Goal: Task Accomplishment & Management: Complete application form

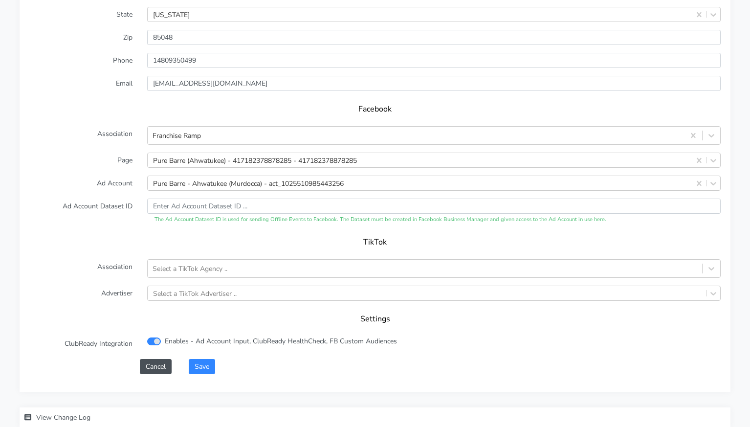
scroll to position [985, 0]
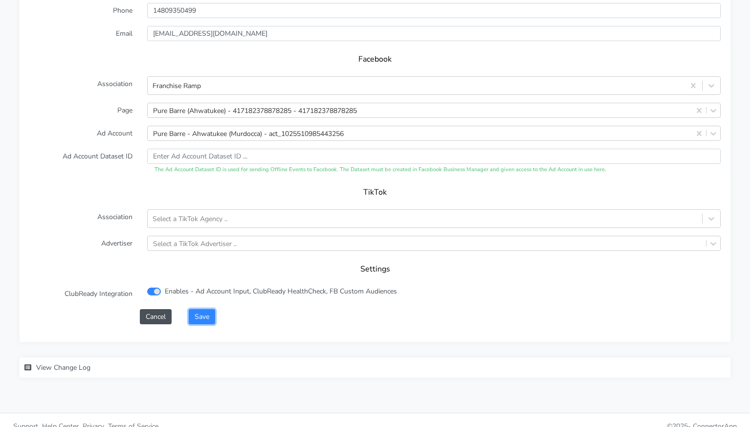
drag, startPoint x: 202, startPoint y: 306, endPoint x: 272, endPoint y: 254, distance: 87.3
click at [203, 309] on button "Save" at bounding box center [202, 316] width 26 height 15
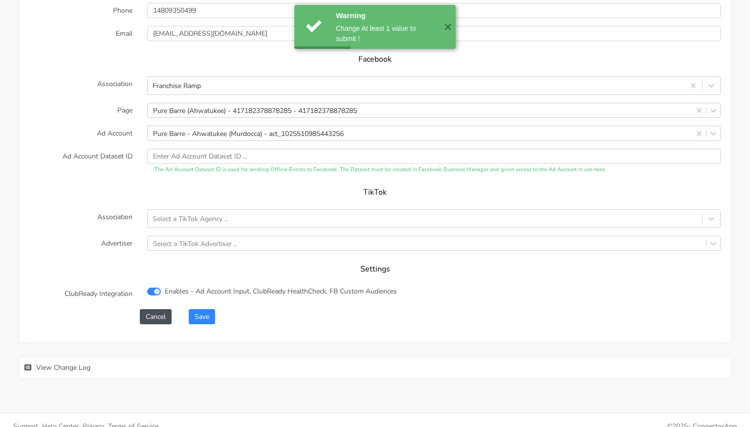
scroll to position [0, 0]
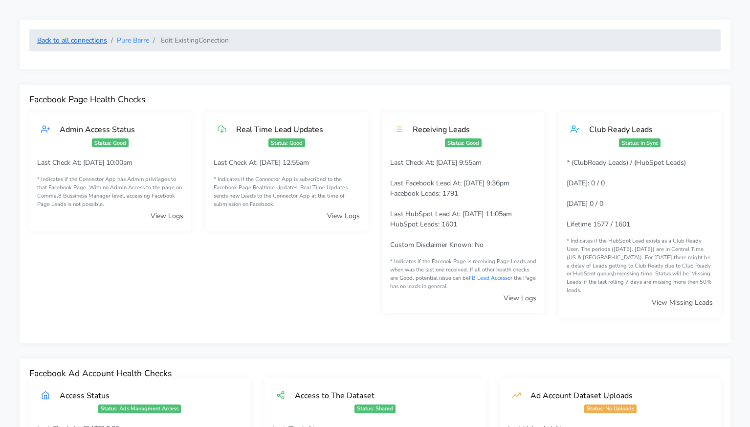
click at [89, 42] on link "Back to all connections" at bounding box center [72, 40] width 70 height 9
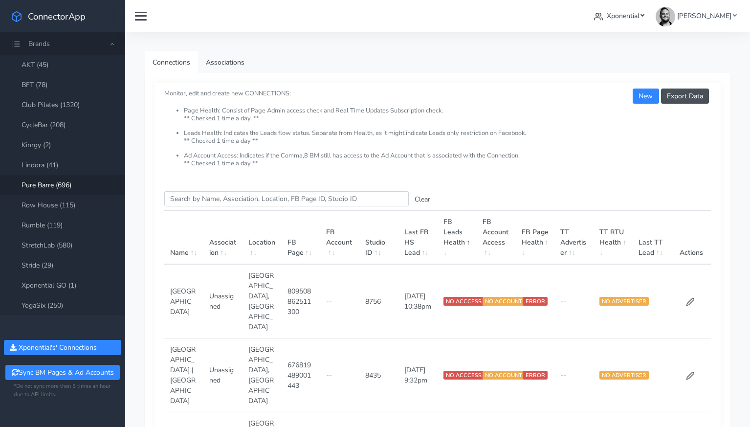
click at [639, 17] on span "Xponential" at bounding box center [623, 15] width 33 height 9
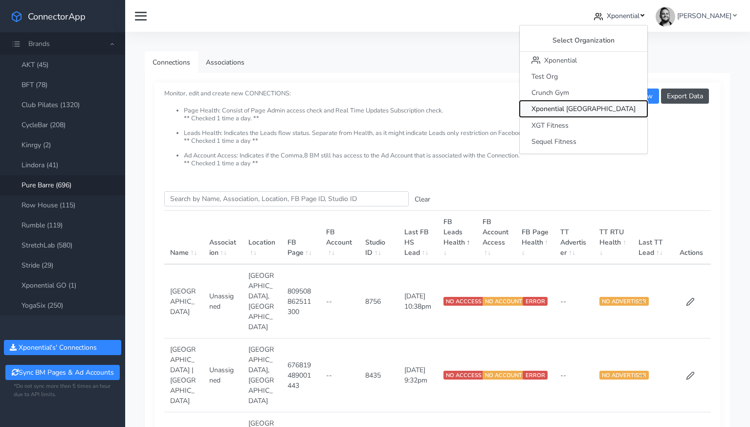
click at [622, 109] on span "Xponential [GEOGRAPHIC_DATA]" at bounding box center [583, 109] width 104 height 9
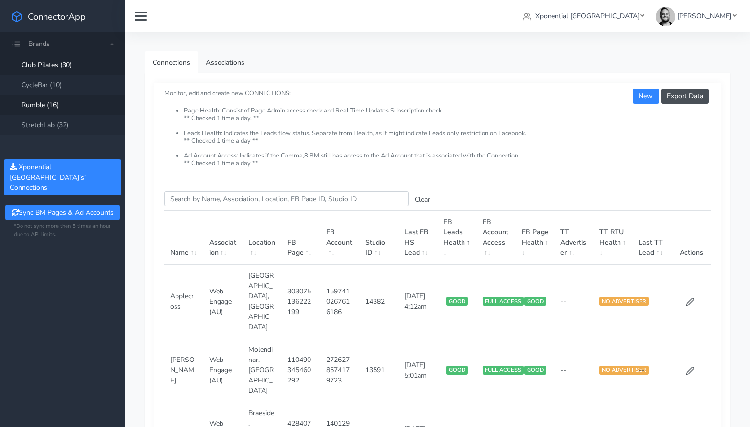
click at [54, 109] on link "Rumble (16)" at bounding box center [62, 105] width 125 height 20
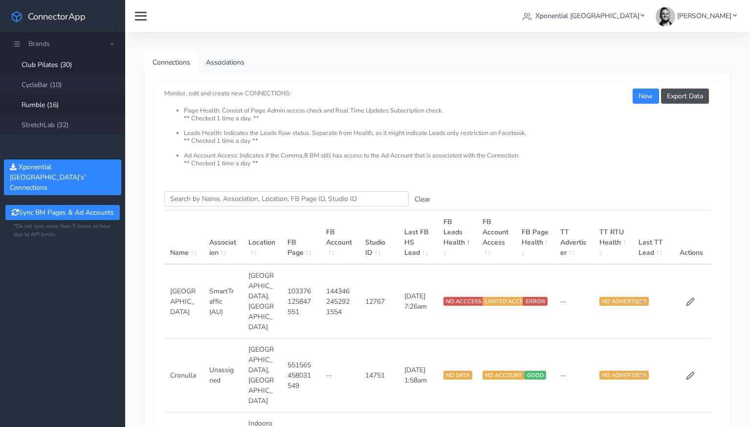
click at [67, 66] on link "Club Pilates (30)" at bounding box center [62, 65] width 125 height 20
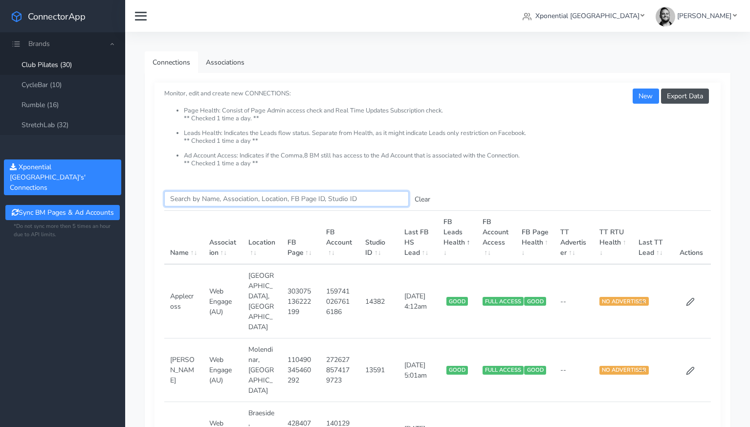
click at [196, 197] on input "Search this table" at bounding box center [286, 198] width 244 height 15
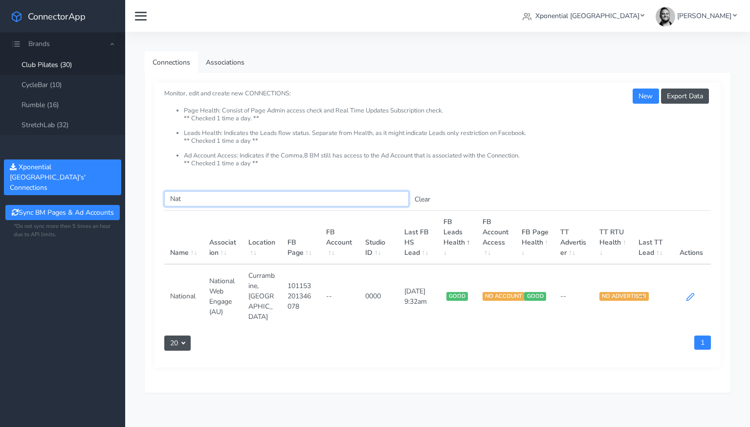
type input "Nat"
click at [689, 292] on icon at bounding box center [690, 296] width 9 height 9
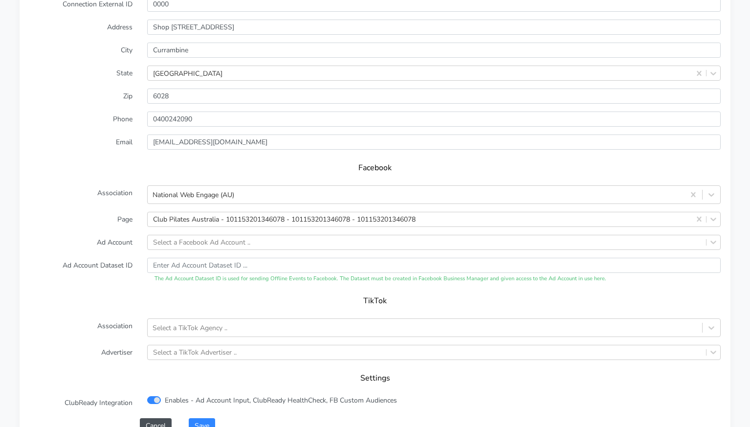
scroll to position [958, 0]
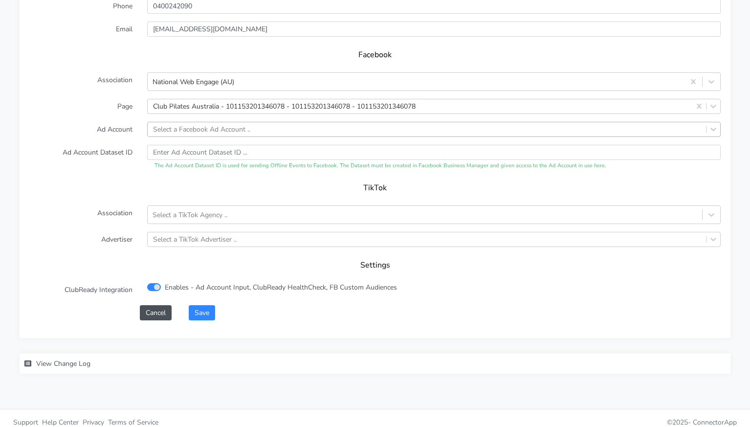
click at [194, 124] on div "Select a Facebook Ad Account .." at bounding box center [201, 129] width 97 height 10
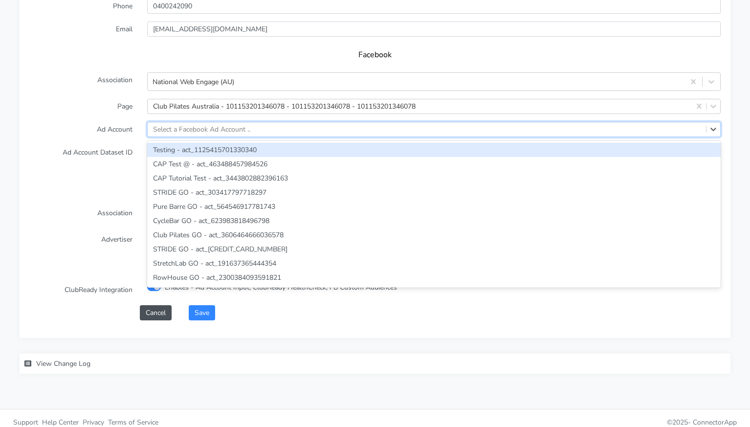
paste input "507935926354186"
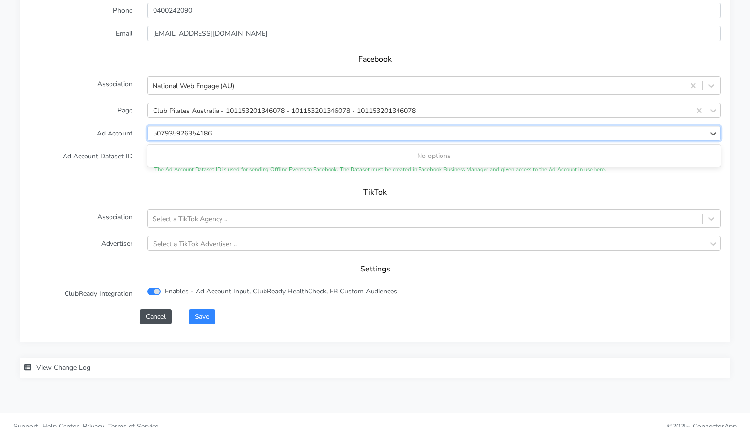
type input "507935926354186"
click at [128, 149] on label "Ad Account Dataset ID" at bounding box center [81, 161] width 118 height 25
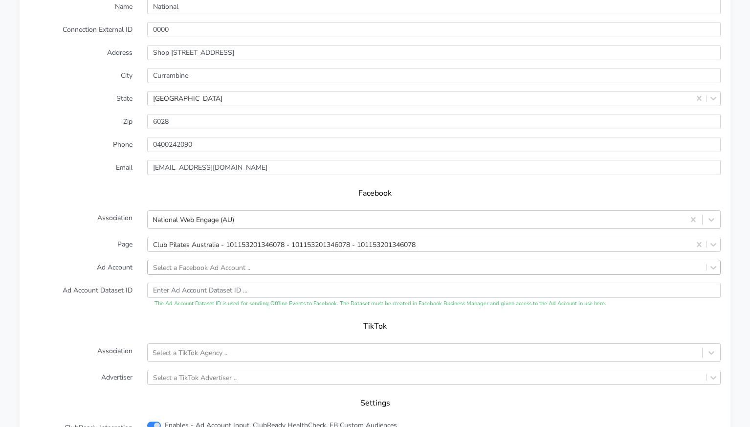
scroll to position [794, 0]
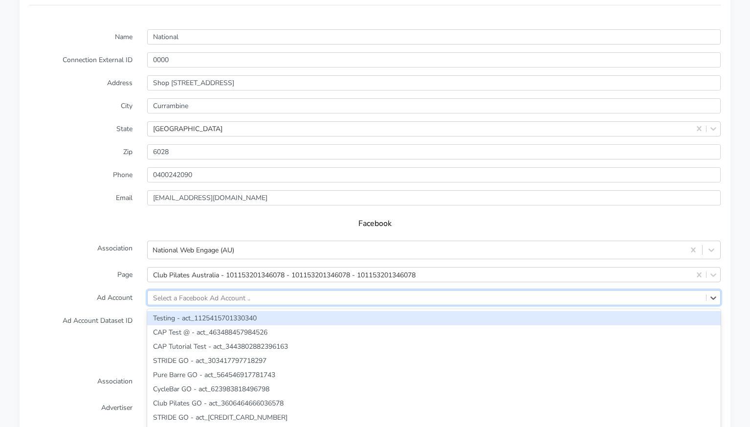
click at [239, 290] on div "option Testing - act_1125415701330340 focused, 1 of 2439. 2439 results availabl…" at bounding box center [433, 297] width 573 height 15
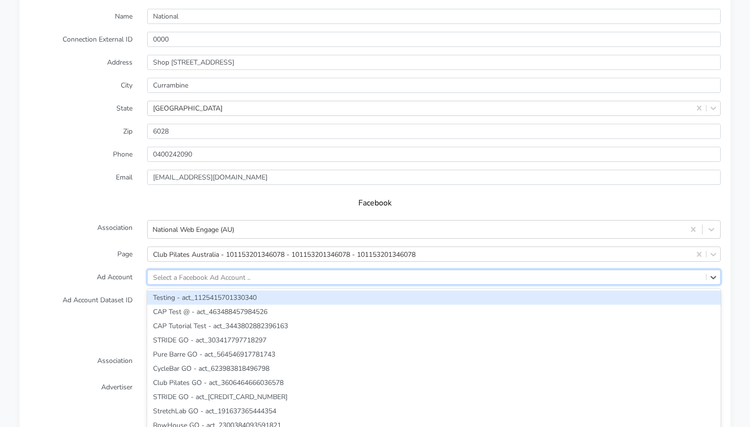
paste input "614773441684452"
type input "614773441684452"
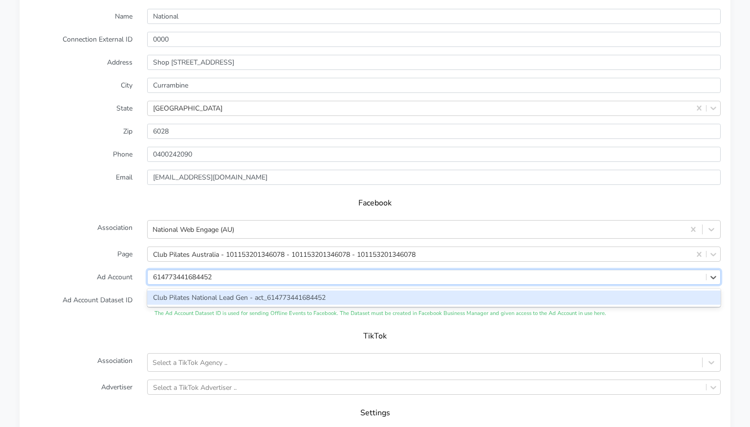
drag, startPoint x: 228, startPoint y: 287, endPoint x: 195, endPoint y: 284, distance: 33.9
click at [227, 290] on div "Club Pilates National Lead Gen - act_614773441684452" at bounding box center [433, 297] width 573 height 14
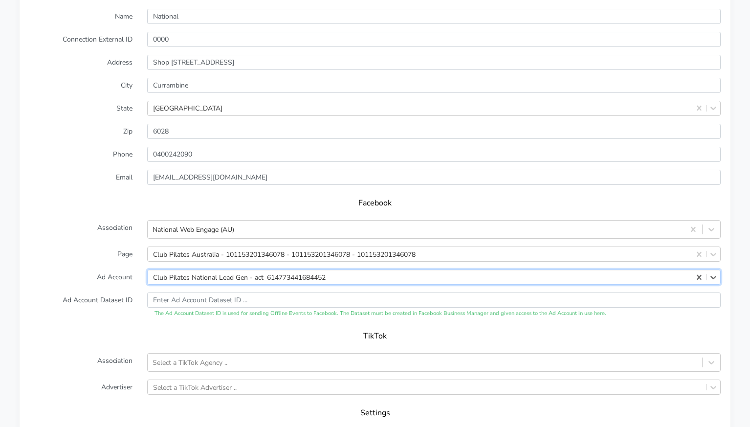
click at [110, 274] on form "Name National Connection External ID 0000 Address Shop [GEOGRAPHIC_DATA] [GEOGR…" at bounding box center [374, 238] width 691 height 459
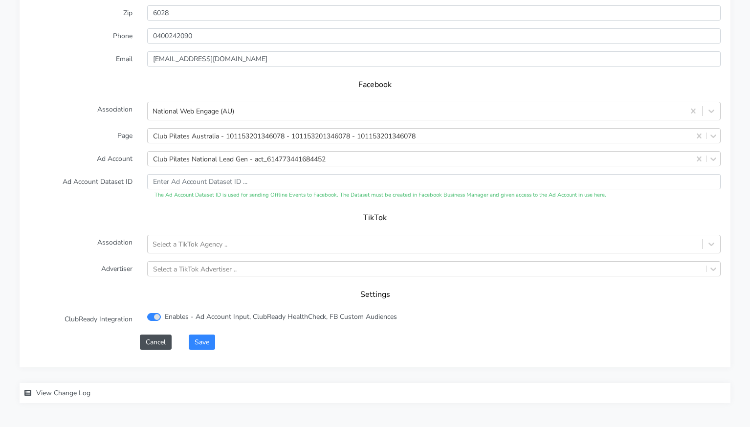
scroll to position [958, 0]
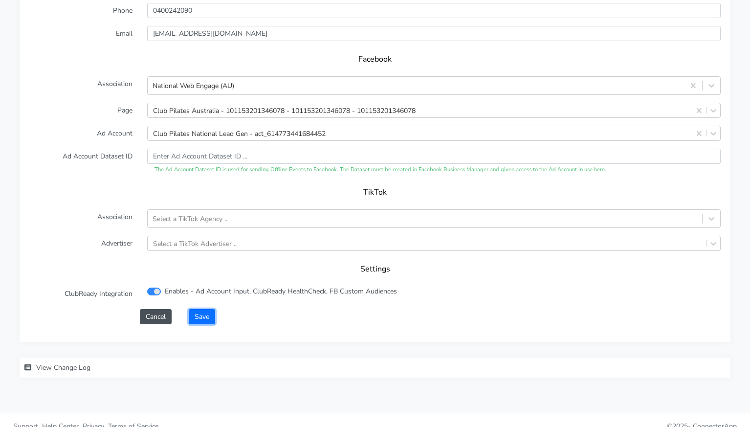
click at [199, 309] on button "Save" at bounding box center [202, 316] width 26 height 15
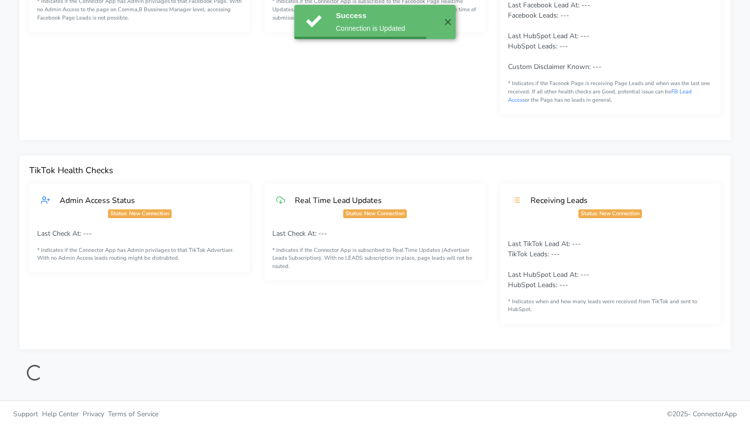
scroll to position [178, 0]
